Goal: Find specific page/section: Find specific page/section

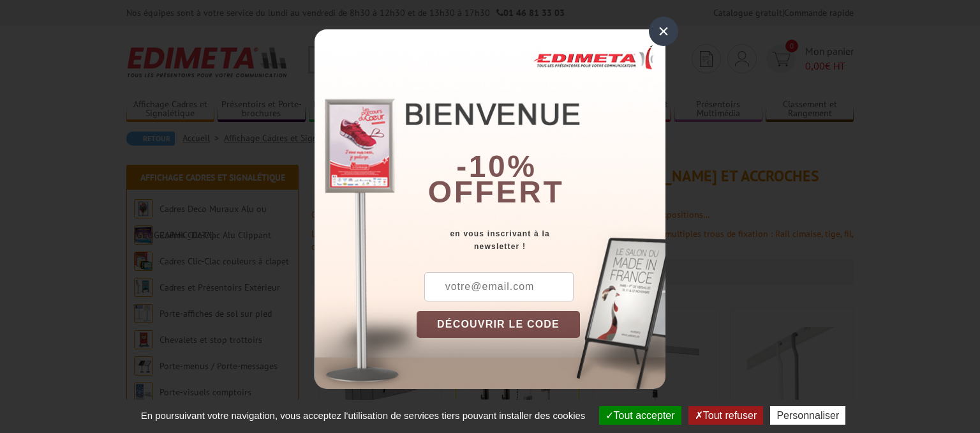
click at [662, 29] on div "×" at bounding box center [663, 31] width 29 height 29
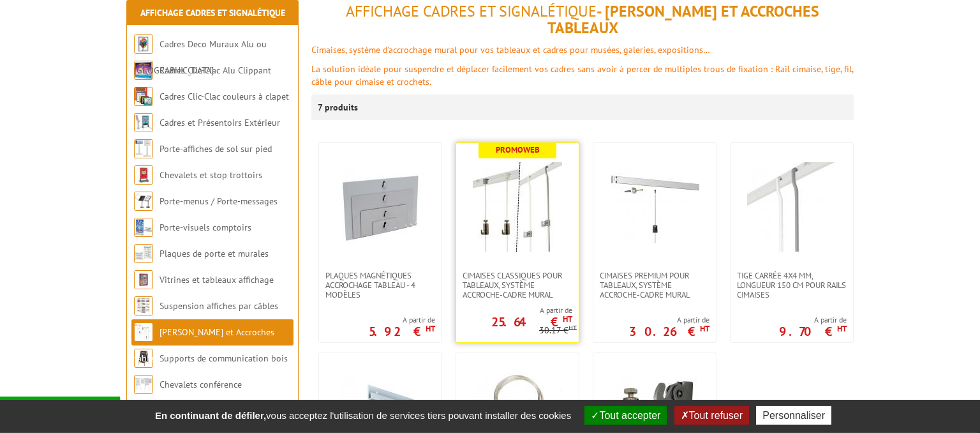
scroll to position [135, 0]
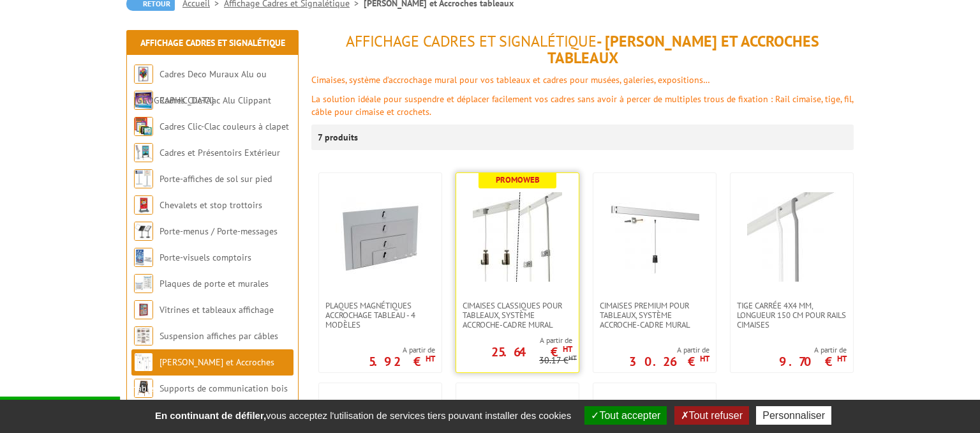
click at [542, 254] on img at bounding box center [517, 236] width 89 height 89
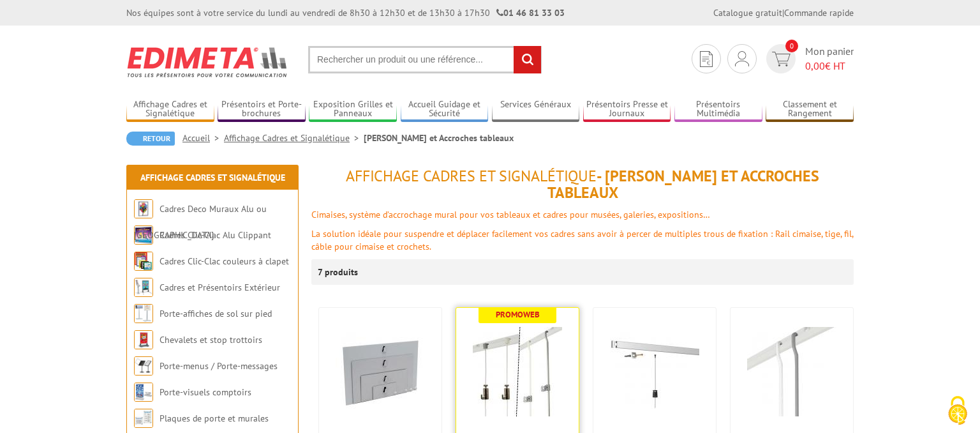
scroll to position [135, 0]
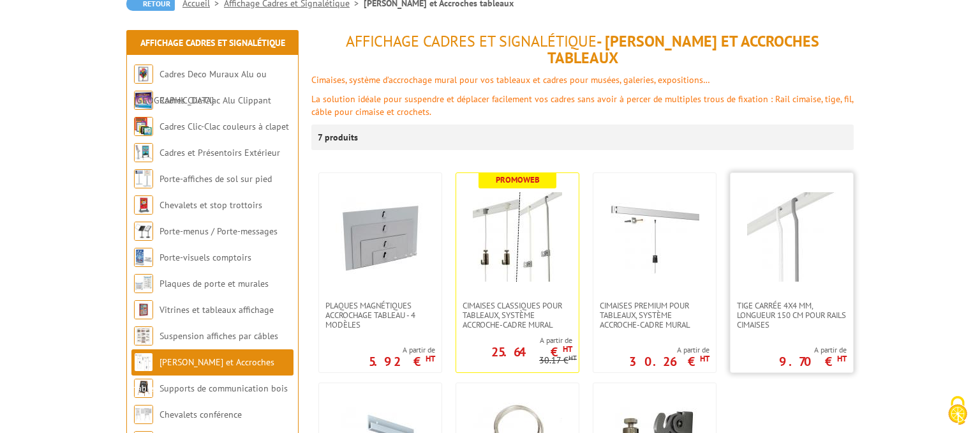
click at [770, 221] on img at bounding box center [791, 236] width 89 height 89
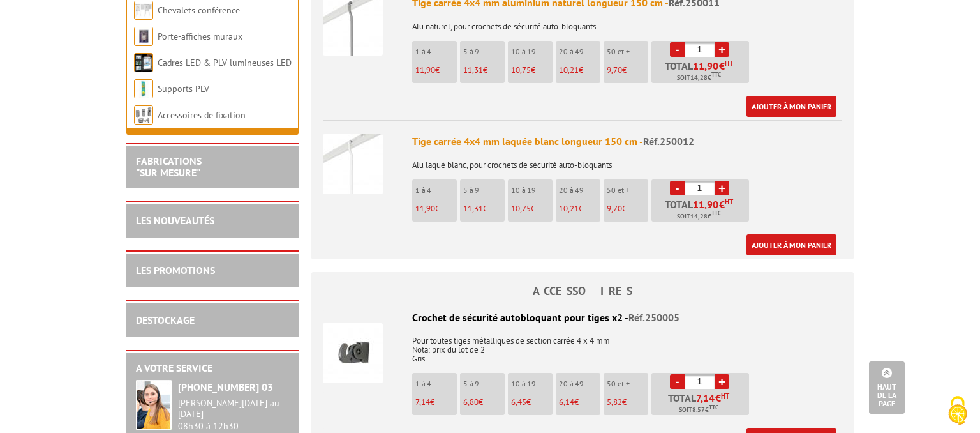
scroll to position [472, 0]
